Goal: Task Accomplishment & Management: Use online tool/utility

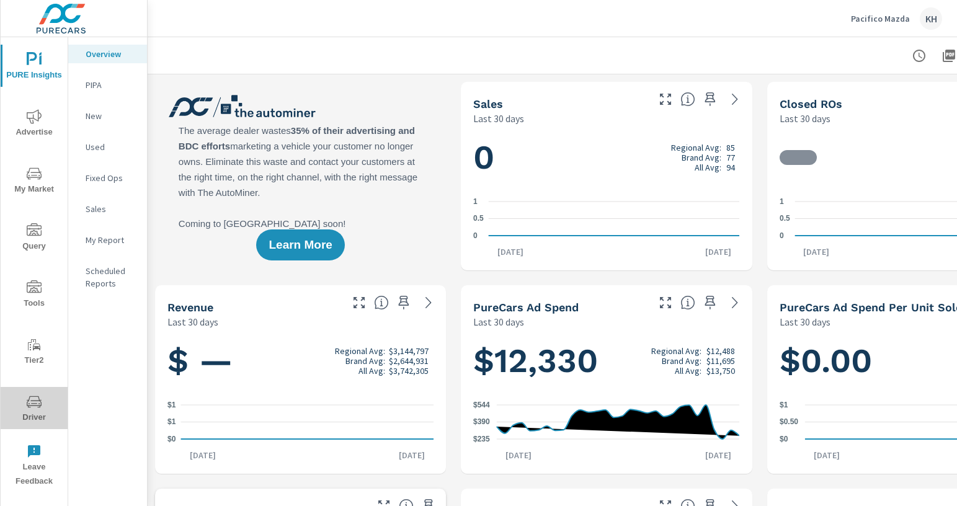
click at [34, 397] on icon "nav menu" at bounding box center [34, 401] width 15 height 15
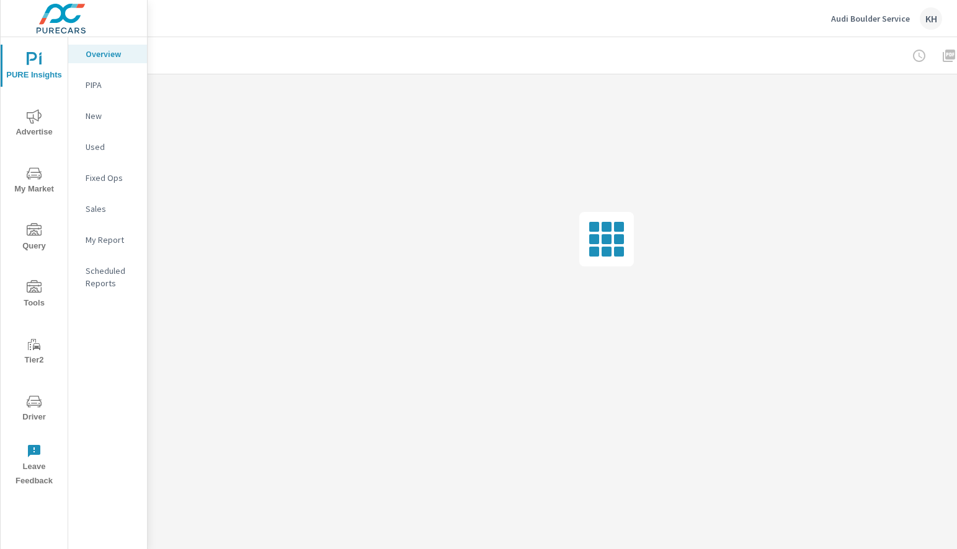
click at [28, 406] on icon "nav menu" at bounding box center [34, 402] width 15 height 12
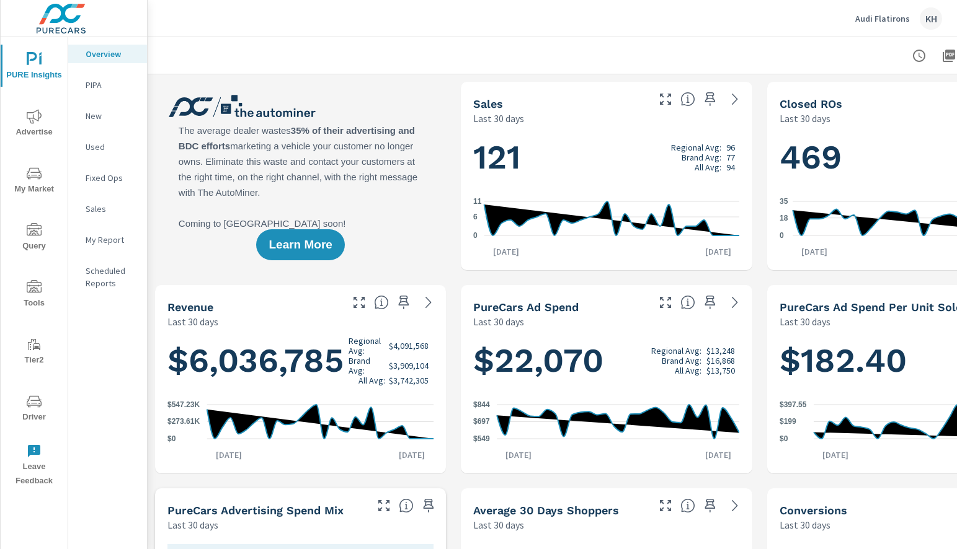
scroll to position [1, 0]
click at [27, 393] on button "Driver" at bounding box center [34, 408] width 67 height 42
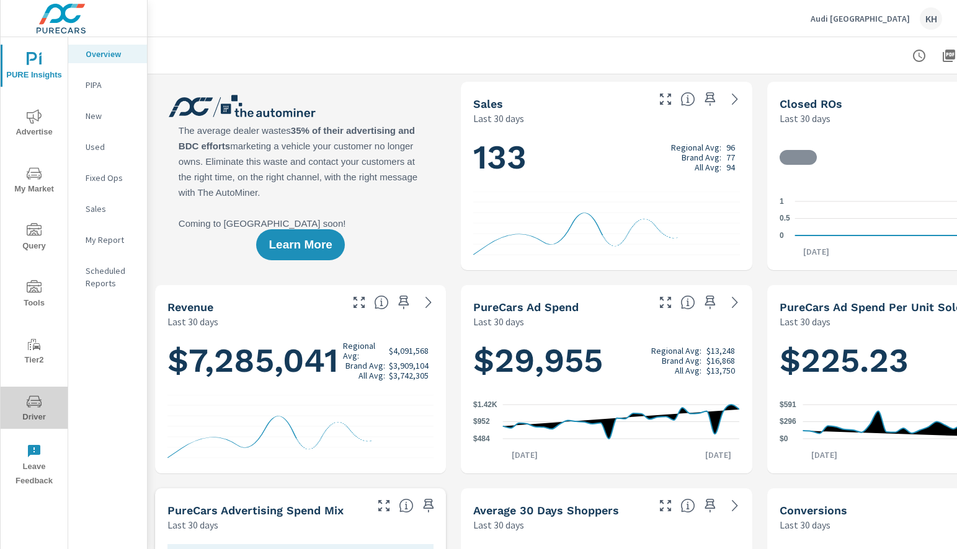
click at [42, 405] on span "Driver" at bounding box center [34, 409] width 60 height 30
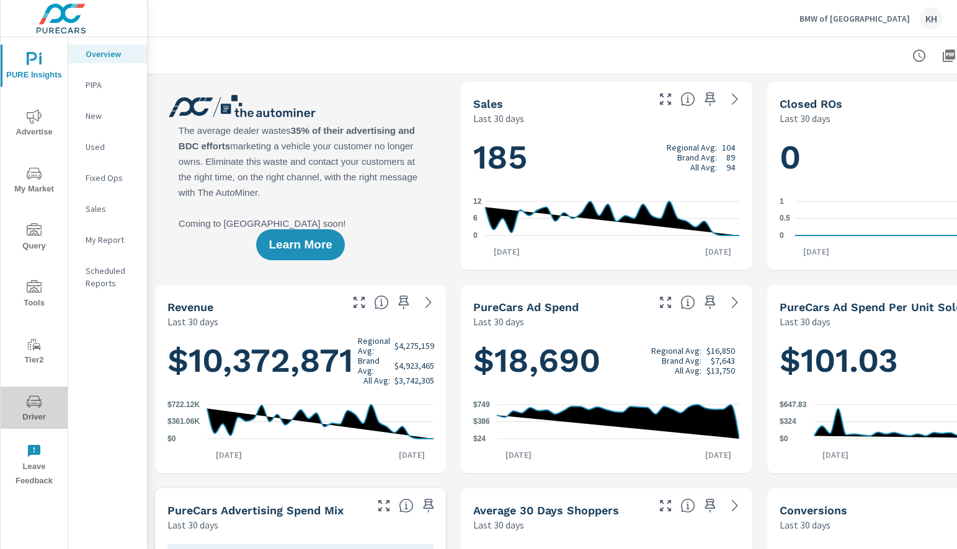
click at [31, 397] on icon "nav menu" at bounding box center [34, 401] width 15 height 15
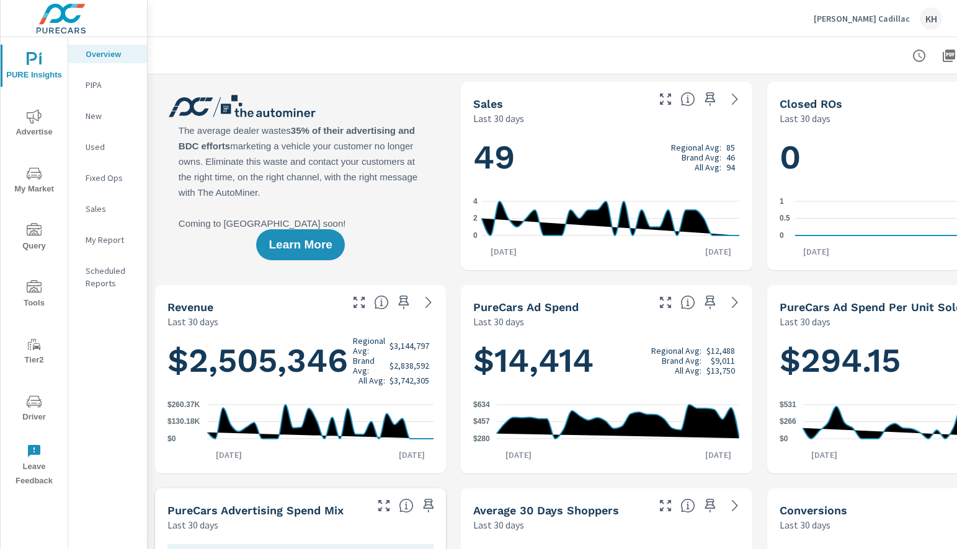
scroll to position [1, 0]
click at [29, 401] on icon "nav menu" at bounding box center [34, 401] width 15 height 15
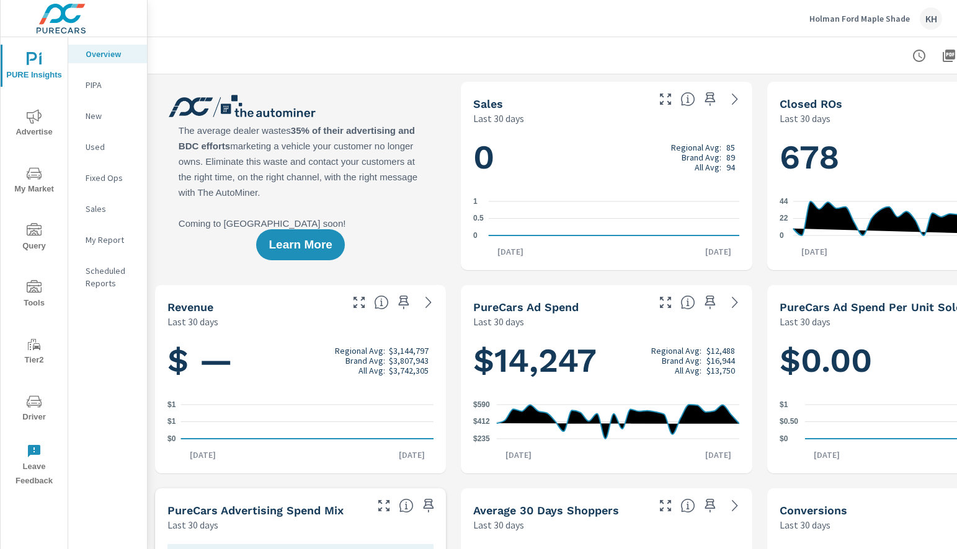
scroll to position [1, 0]
click at [20, 409] on span "Driver" at bounding box center [34, 409] width 60 height 30
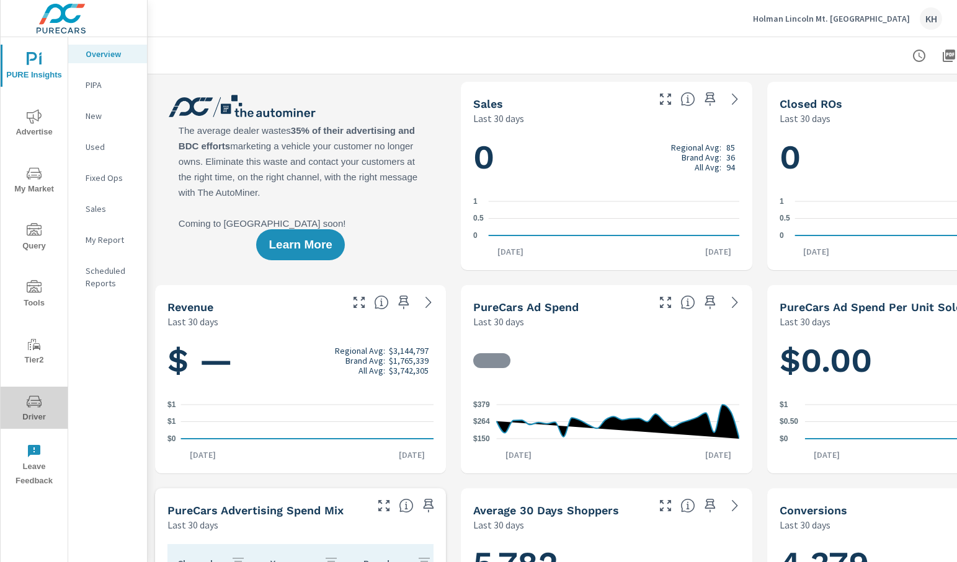
click at [37, 400] on icon "nav menu" at bounding box center [34, 402] width 15 height 12
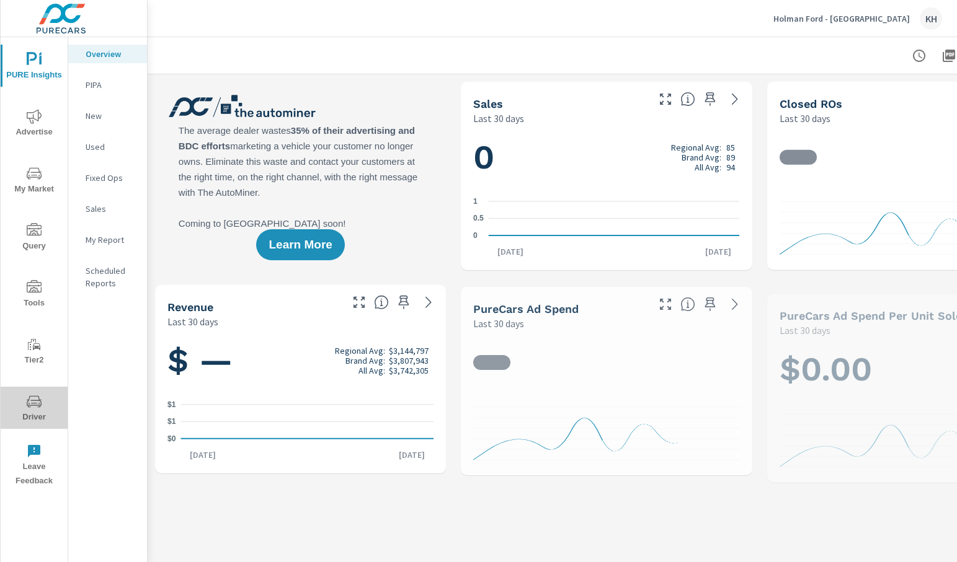
click at [37, 409] on icon "nav menu" at bounding box center [34, 401] width 15 height 15
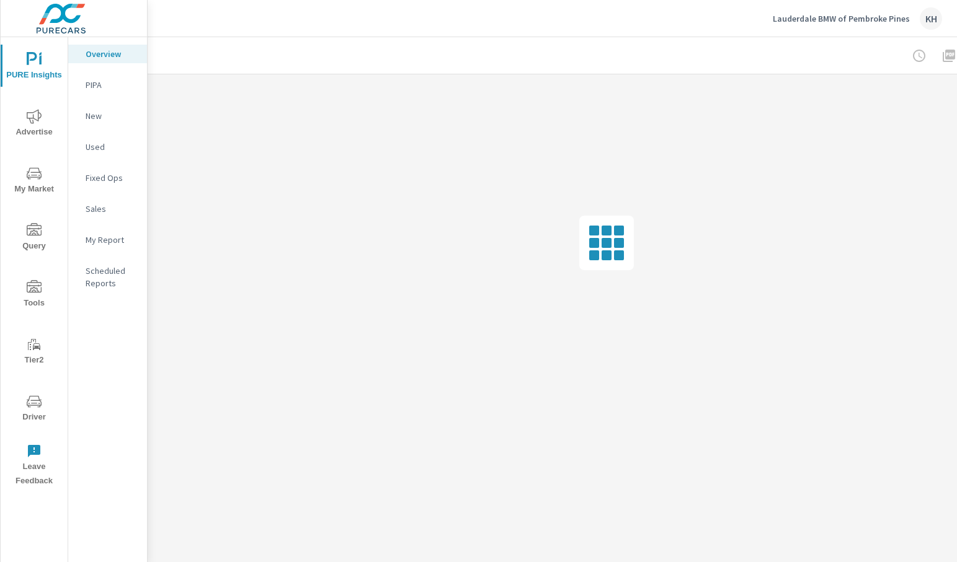
click at [27, 404] on icon "nav menu" at bounding box center [34, 402] width 15 height 12
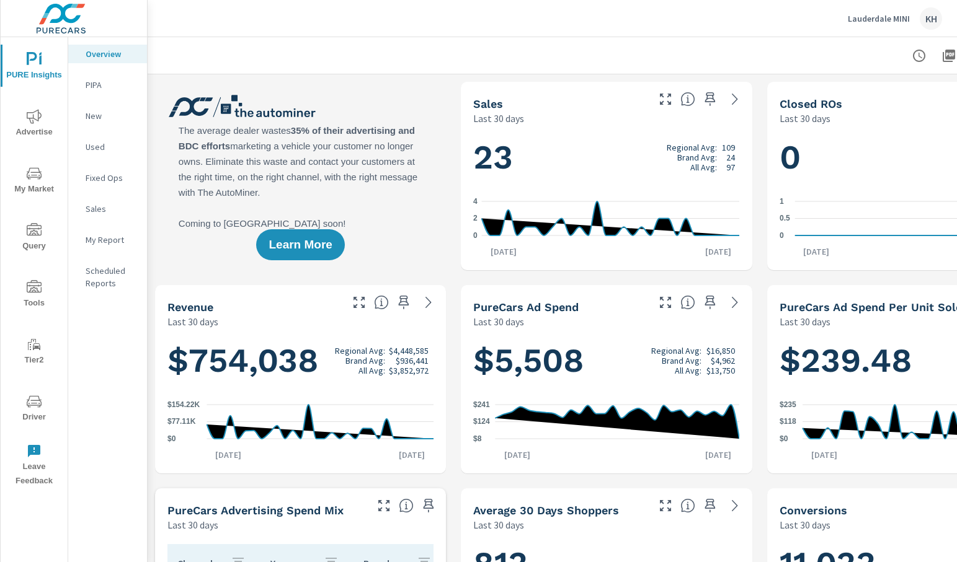
scroll to position [1, 0]
click at [29, 407] on icon "nav menu" at bounding box center [34, 402] width 15 height 12
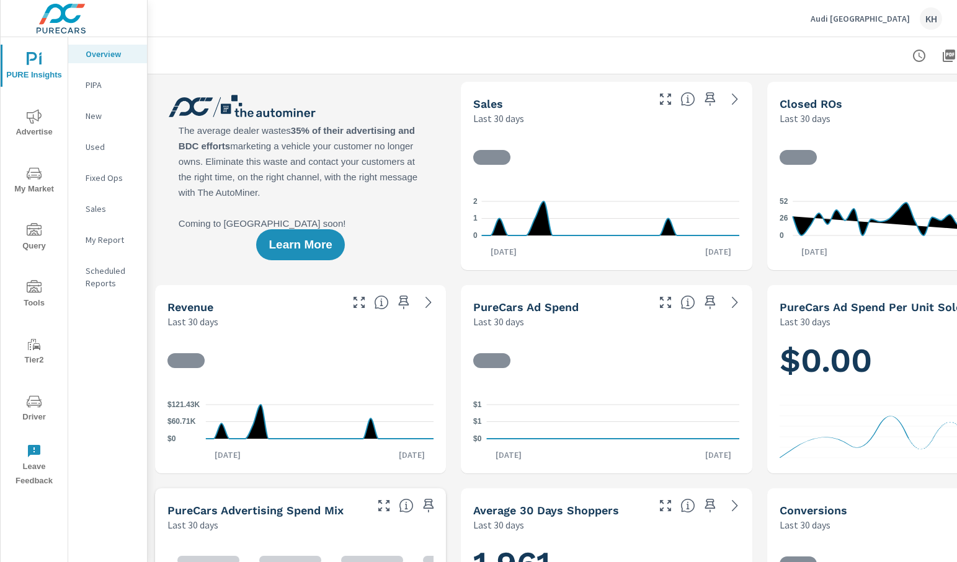
click at [46, 409] on span "Driver" at bounding box center [34, 409] width 60 height 30
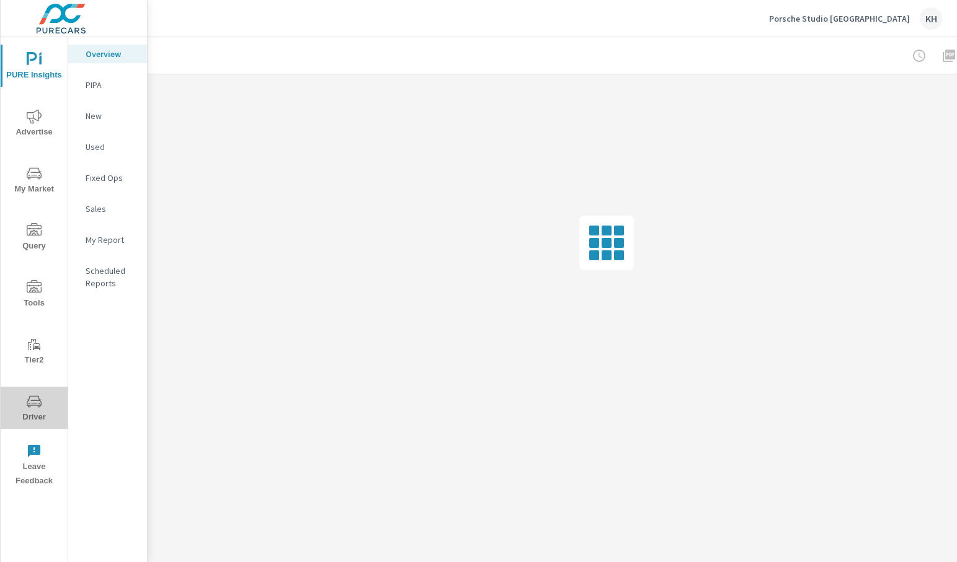
click at [41, 397] on icon "nav menu" at bounding box center [34, 401] width 15 height 15
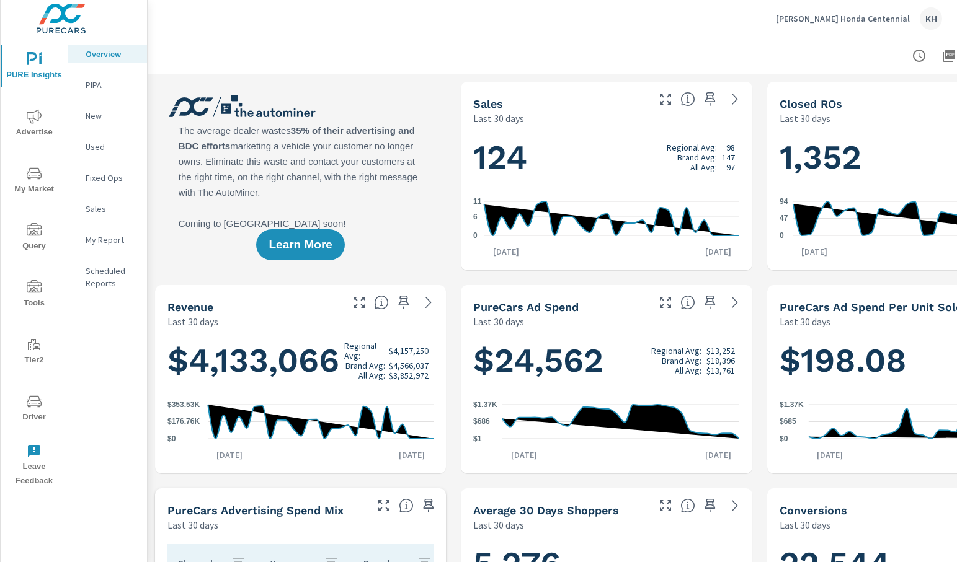
scroll to position [1, 0]
click at [29, 409] on icon "nav menu" at bounding box center [34, 401] width 15 height 15
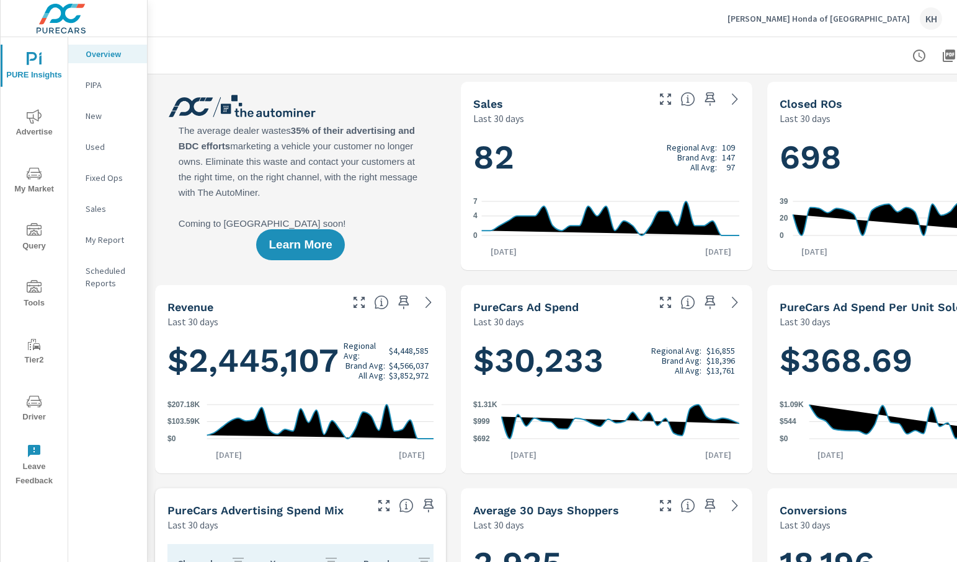
scroll to position [1, 0]
click at [25, 403] on span "Driver" at bounding box center [34, 409] width 60 height 30
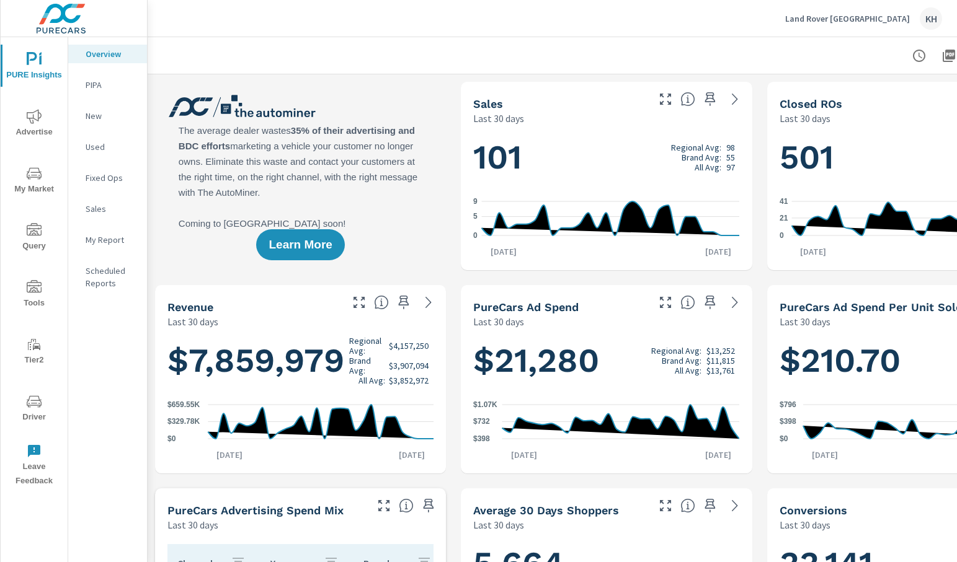
scroll to position [1, 0]
click at [33, 403] on icon "nav menu" at bounding box center [34, 403] width 6 height 1
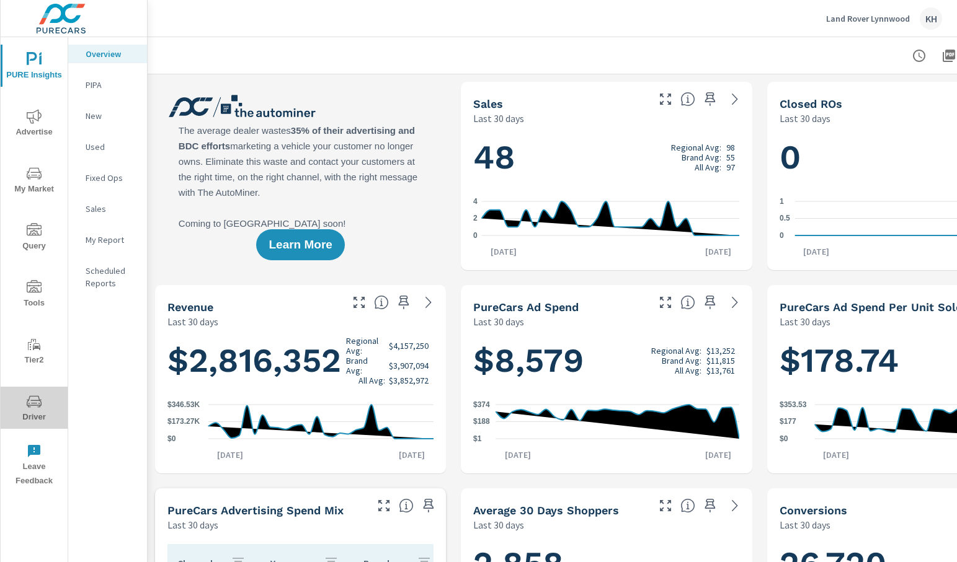
click at [38, 399] on icon "nav menu" at bounding box center [34, 402] width 15 height 12
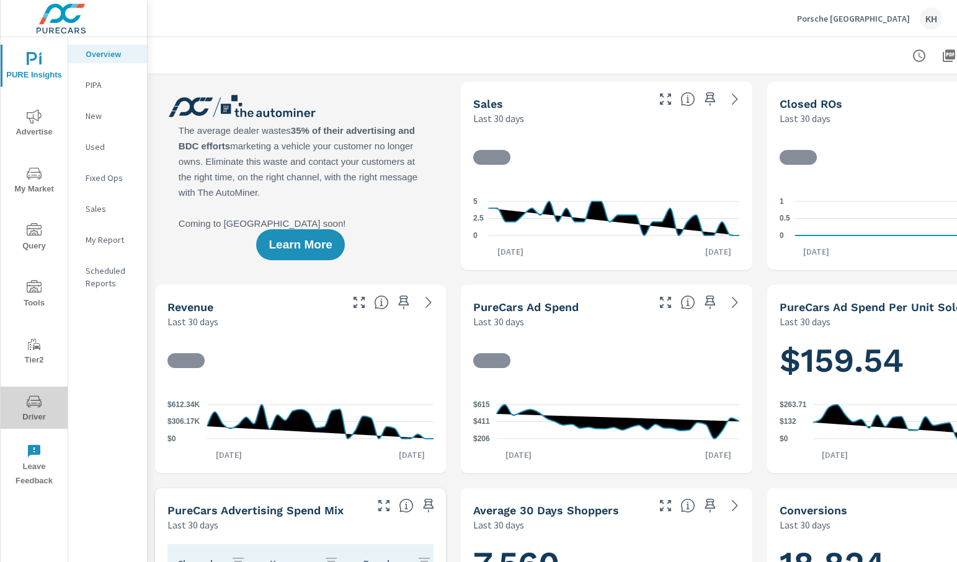
click at [19, 407] on span "Driver" at bounding box center [34, 409] width 60 height 30
